Goal: Information Seeking & Learning: Check status

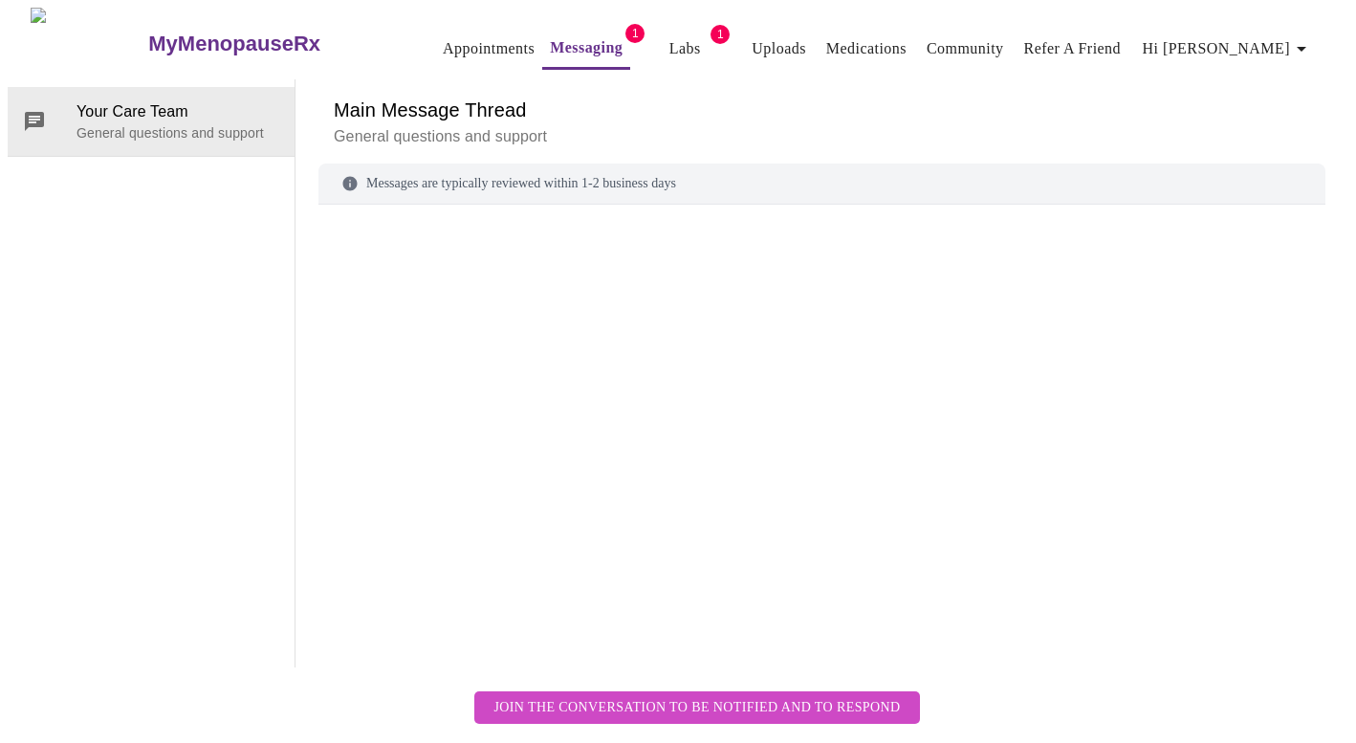
scroll to position [72, 0]
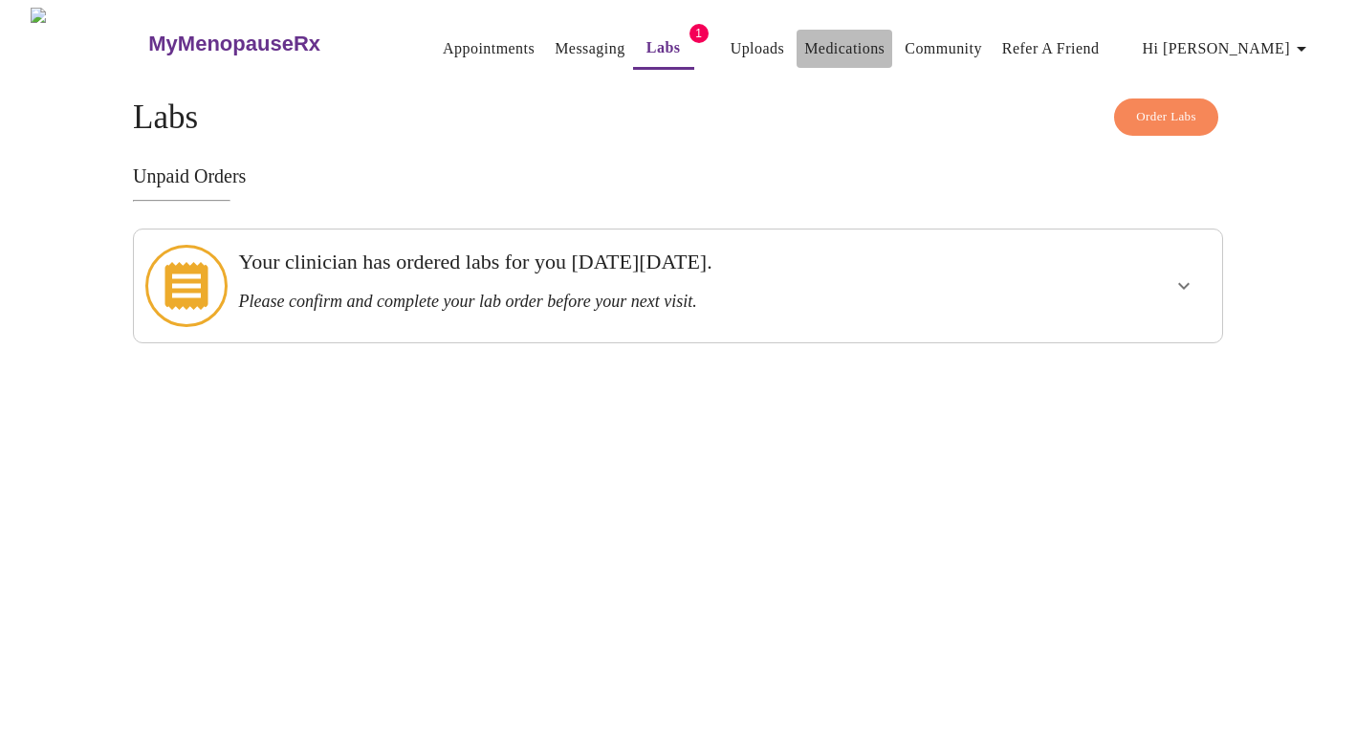
click at [827, 39] on link "Medications" at bounding box center [844, 48] width 80 height 27
click at [647, 36] on span "Labs" at bounding box center [664, 47] width 46 height 27
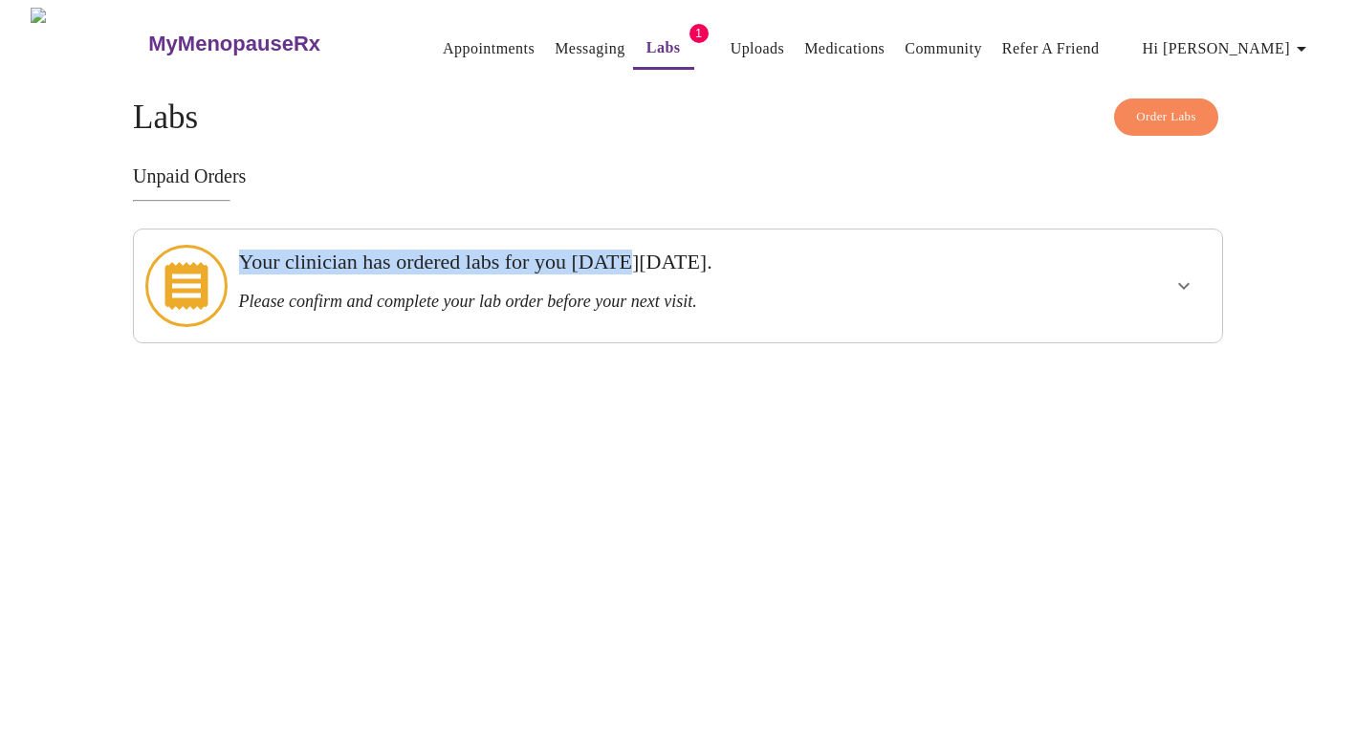
click at [648, 251] on div "Your clinician has ordered labs for you [DATE][DATE]. Please confirm and comple…" at bounding box center [625, 286] width 789 height 98
click at [1181, 274] on icon "show more" at bounding box center [1183, 285] width 23 height 23
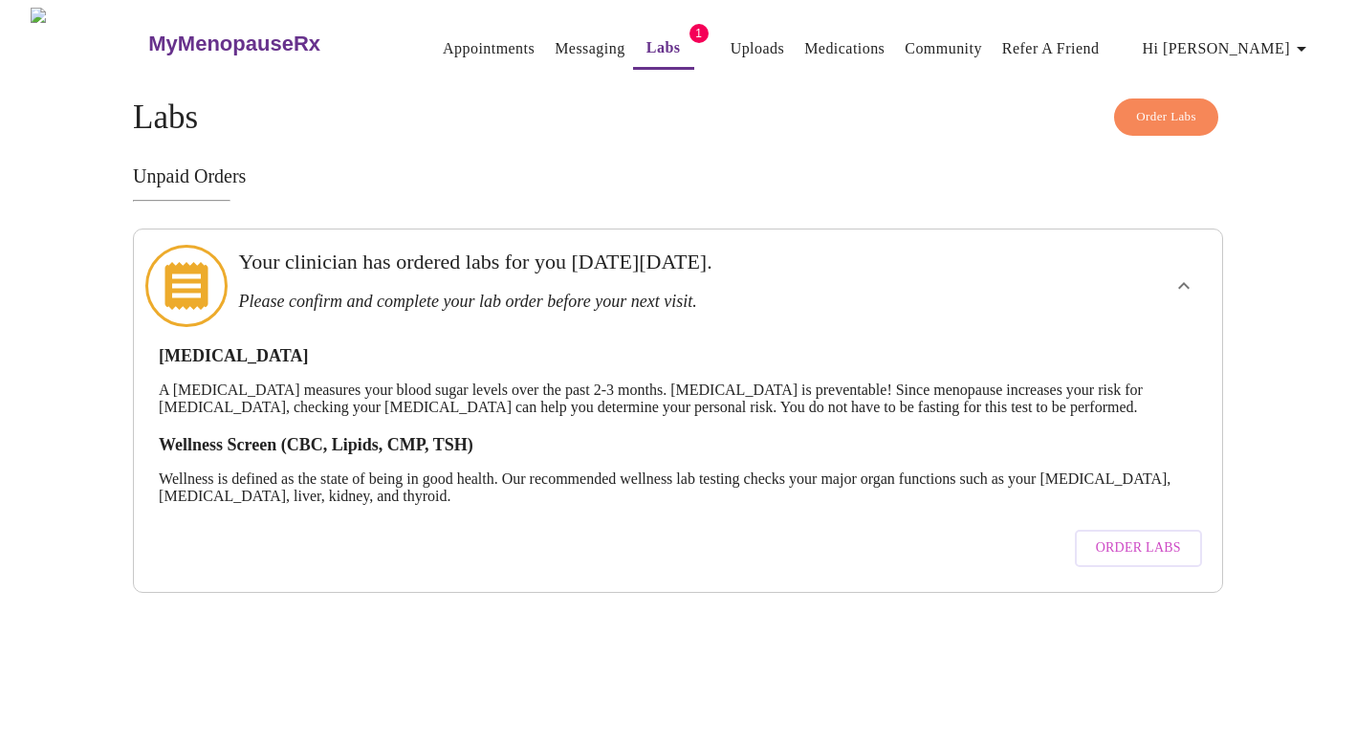
click at [1279, 364] on div "Order Labs Labs Unpaid Orders Your clinician has ordered labs for you [DATE][DA…" at bounding box center [678, 345] width 1224 height 494
click at [520, 150] on div "Order Labs Labs Unpaid Orders Your clinician has ordered labs for you [DATE][DA…" at bounding box center [678, 345] width 1090 height 494
